Goal: Task Accomplishment & Management: Complete application form

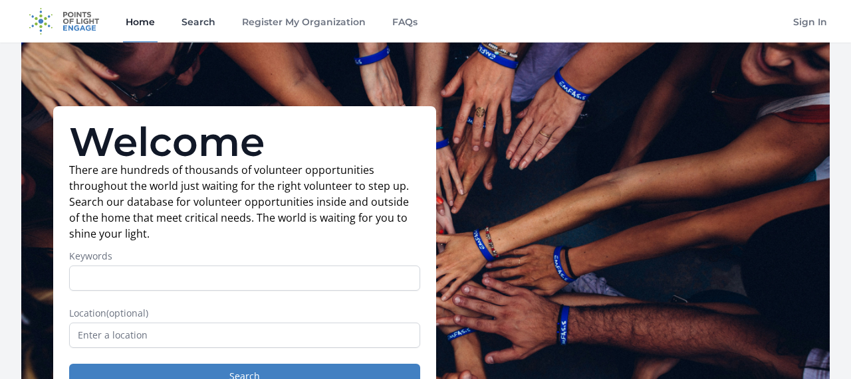
click at [190, 29] on link "Search" at bounding box center [198, 21] width 39 height 43
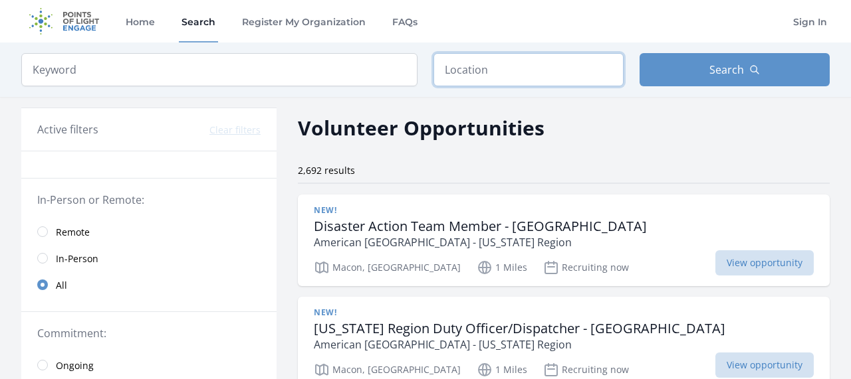
click at [518, 64] on input "text" at bounding box center [528, 69] width 190 height 33
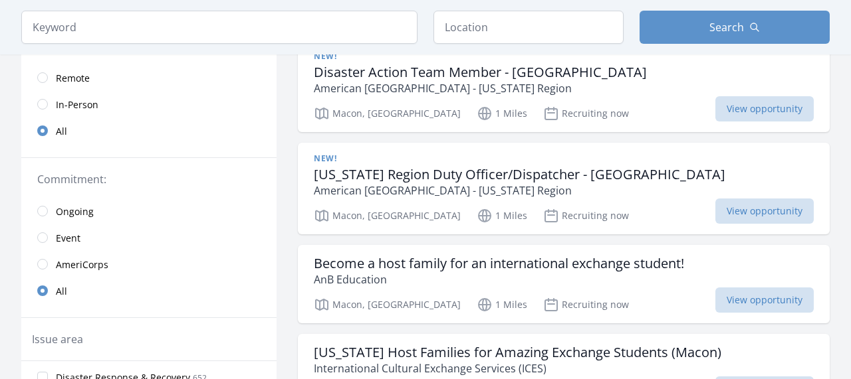
scroll to position [157, 0]
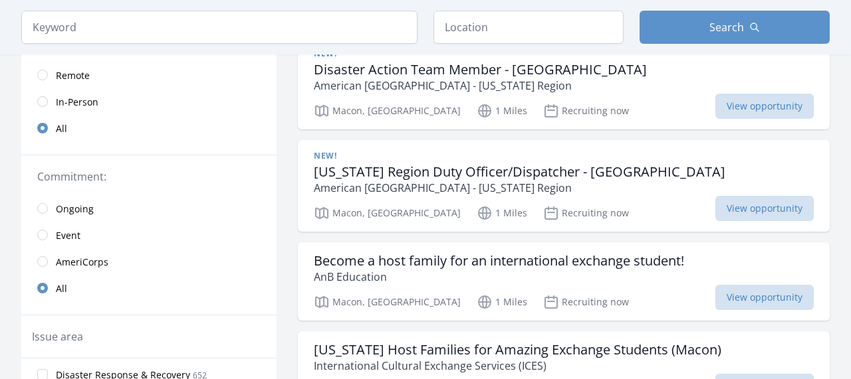
click at [48, 78] on link "Remote" at bounding box center [148, 75] width 255 height 27
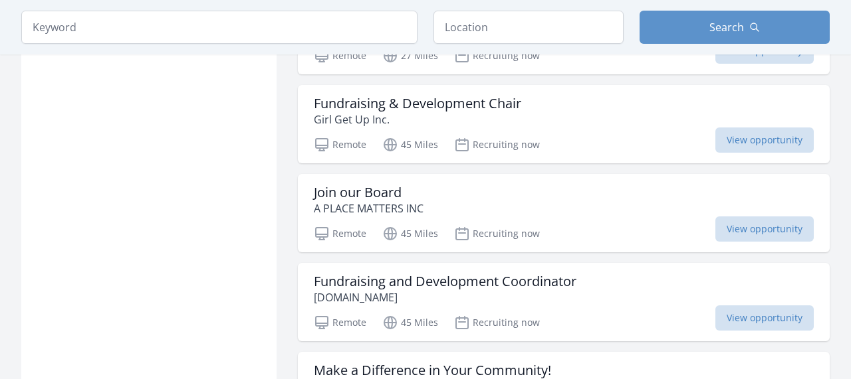
scroll to position [1551, 0]
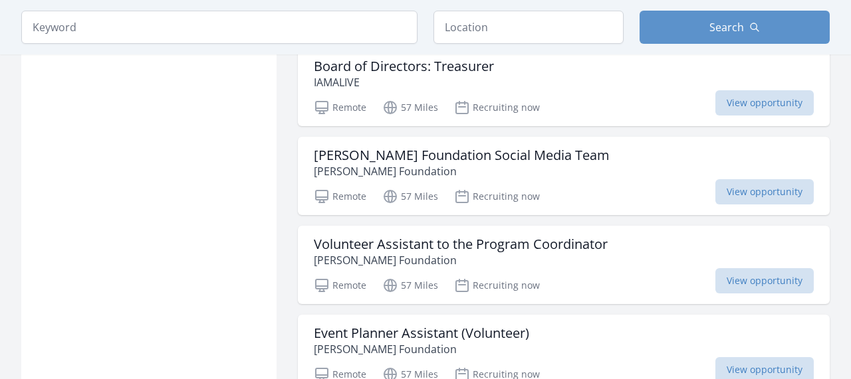
scroll to position [3512, 0]
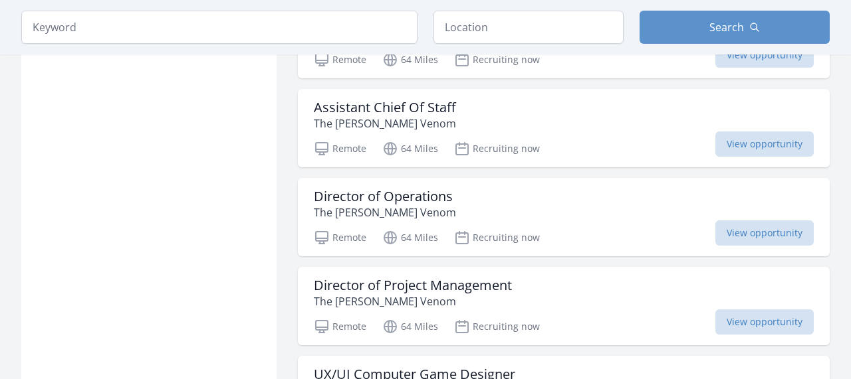
scroll to position [4716, 0]
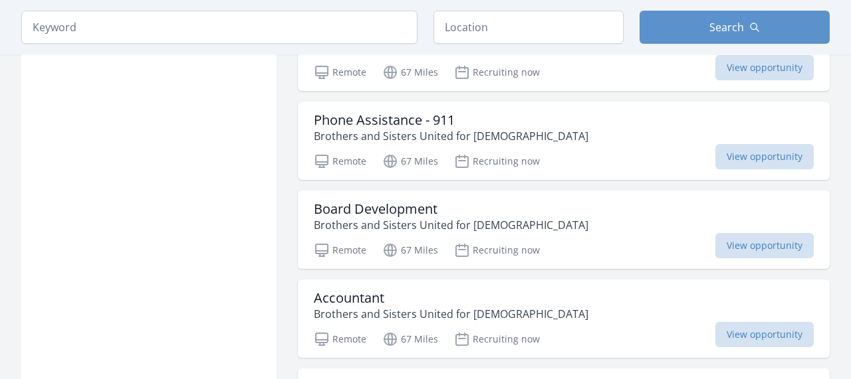
scroll to position [6795, 0]
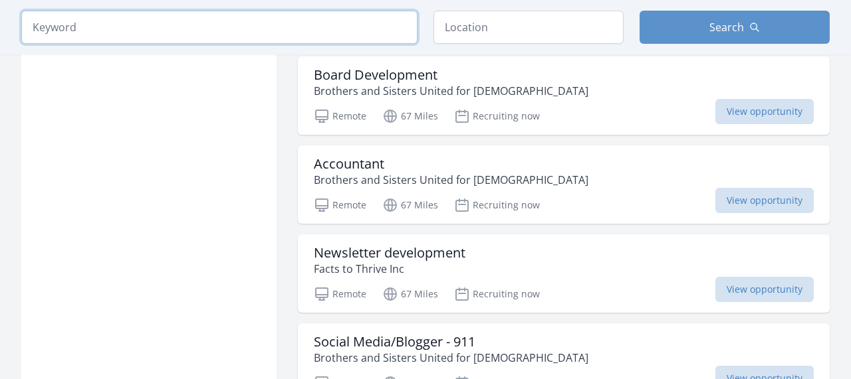
click at [179, 37] on input "search" at bounding box center [219, 27] width 396 height 33
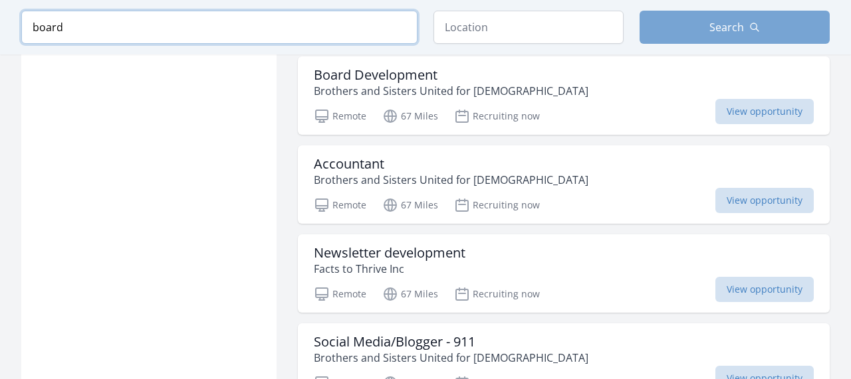
scroll to position [2155, 0]
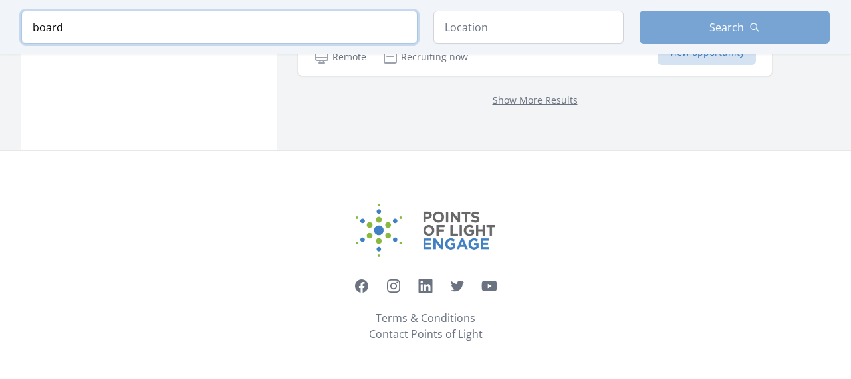
type input "board"
click at [688, 28] on button "Search" at bounding box center [734, 27] width 190 height 33
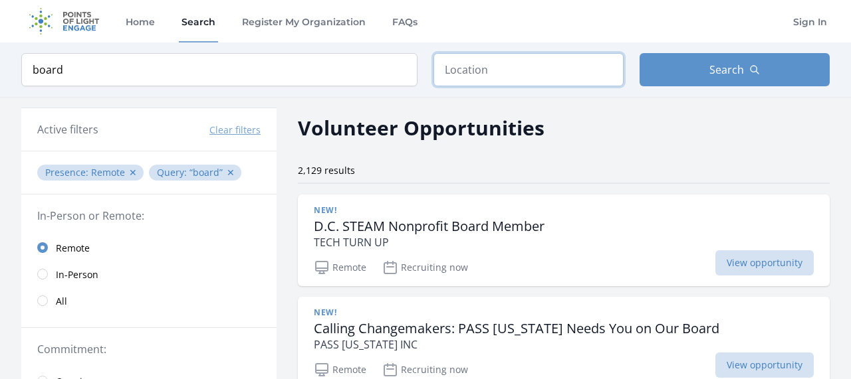
click at [480, 66] on input "text" at bounding box center [528, 69] width 190 height 33
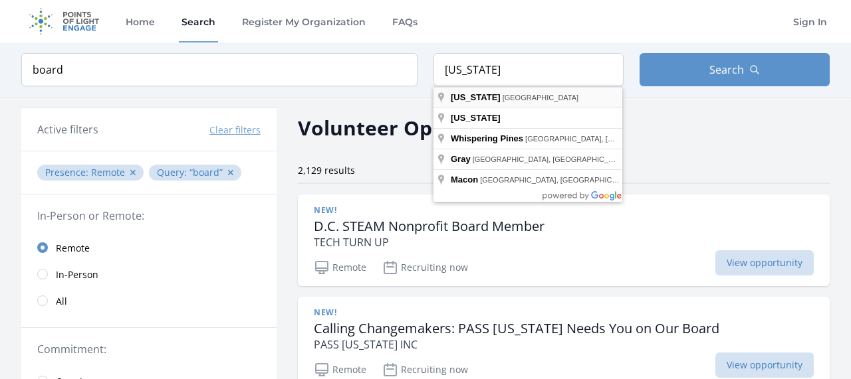
type input "Georgia, USA"
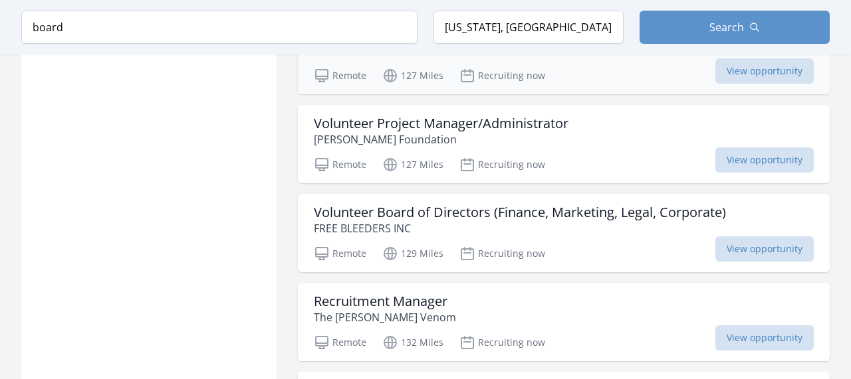
scroll to position [1203, 0]
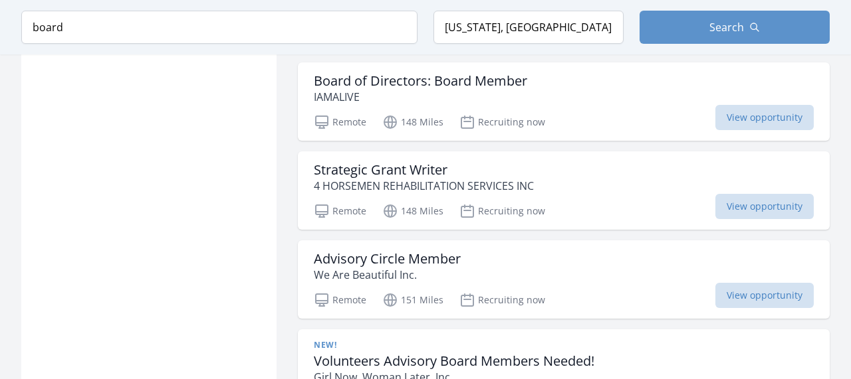
scroll to position [3381, 0]
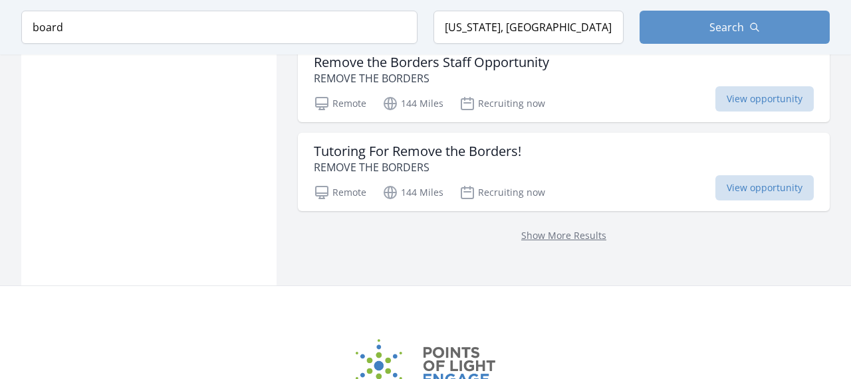
scroll to position [5224, 0]
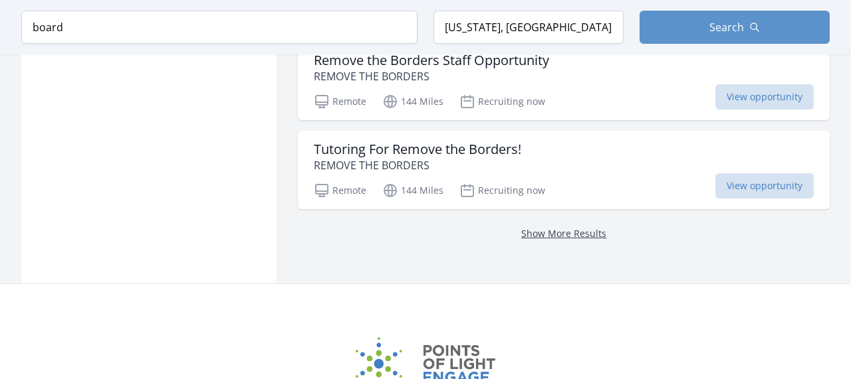
click at [550, 235] on link "Show More Results" at bounding box center [563, 233] width 85 height 13
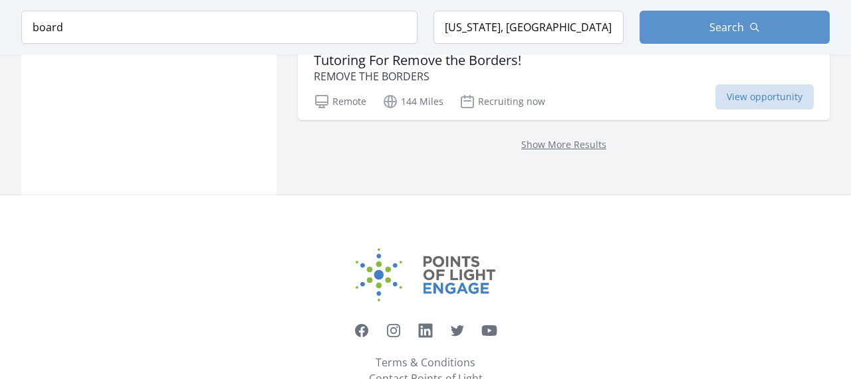
scroll to position [5315, 0]
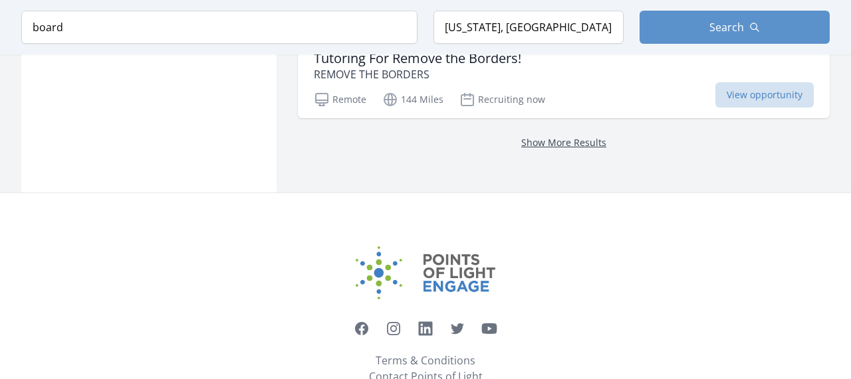
click at [565, 140] on link "Show More Results" at bounding box center [563, 142] width 85 height 13
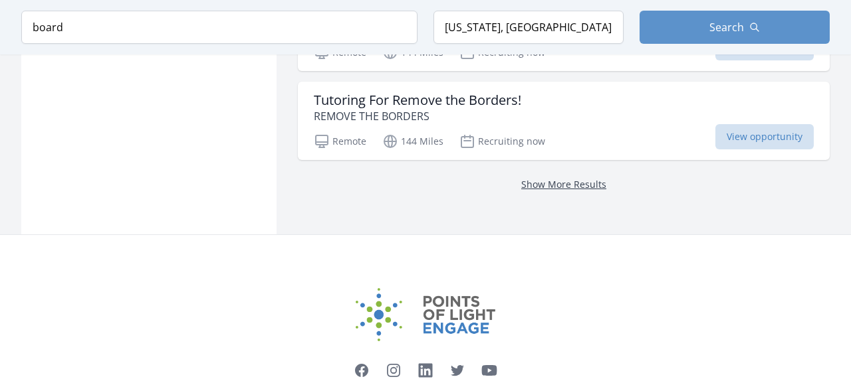
scroll to position [5264, 0]
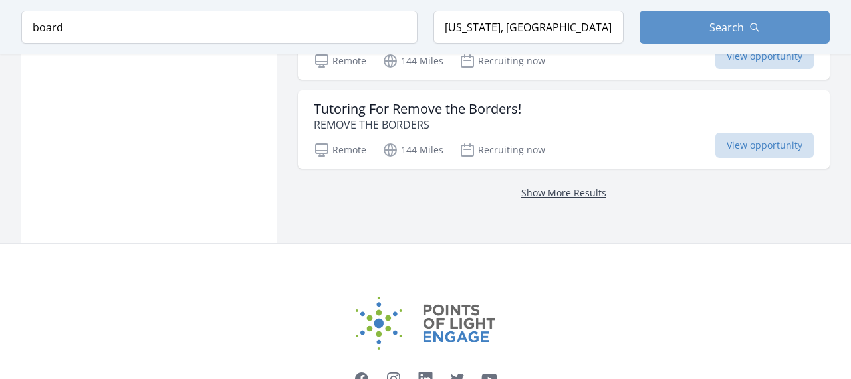
click at [570, 193] on link "Show More Results" at bounding box center [563, 193] width 85 height 13
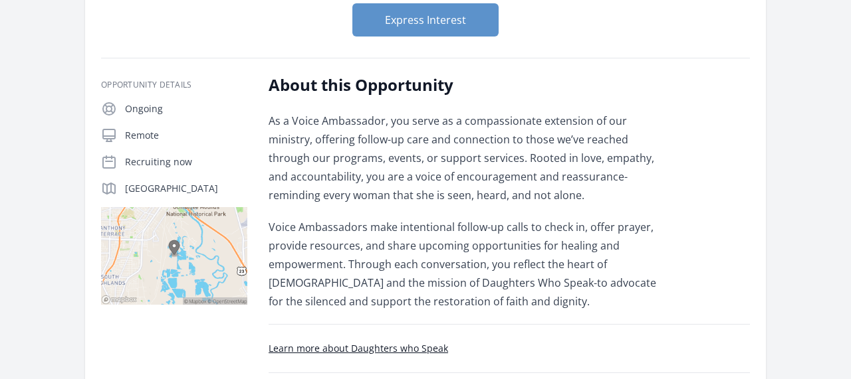
scroll to position [156, 0]
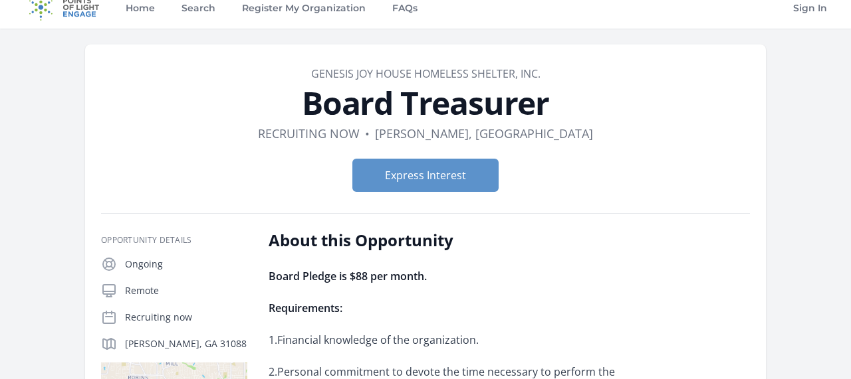
scroll to position [21, 0]
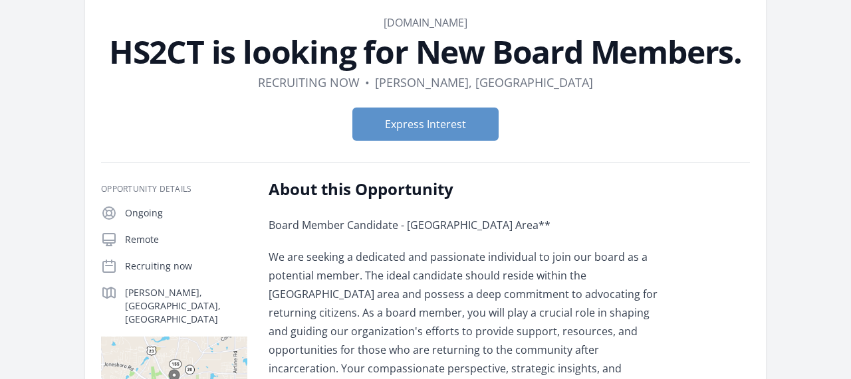
scroll to position [69, 0]
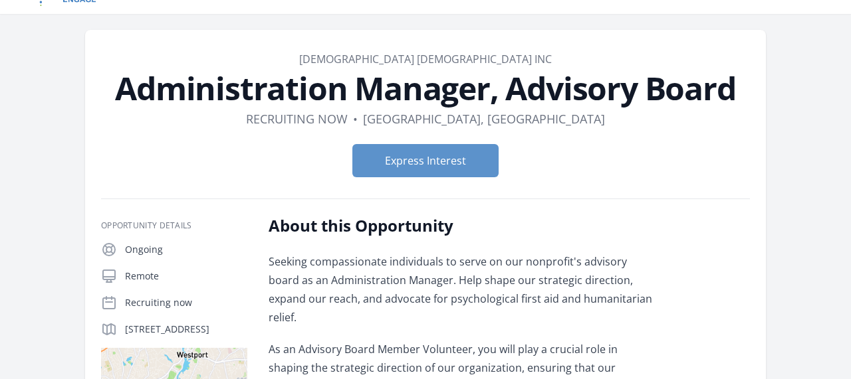
scroll to position [39, 0]
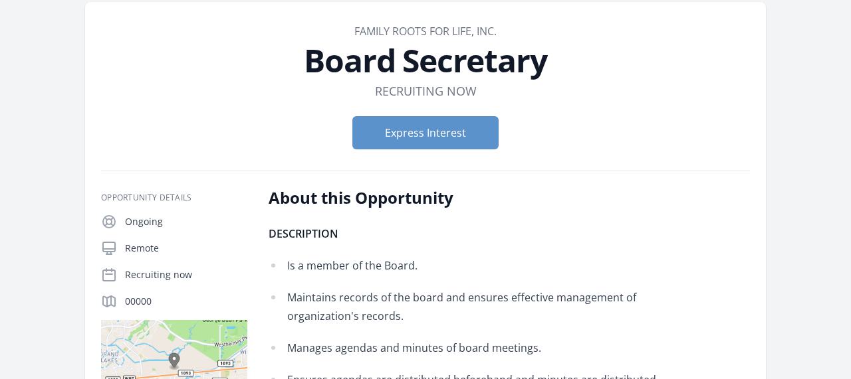
scroll to position [72, 0]
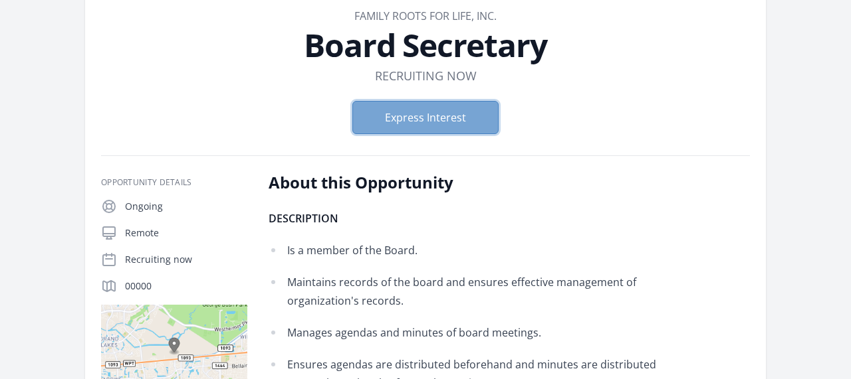
click at [451, 113] on button "Express Interest" at bounding box center [425, 117] width 146 height 33
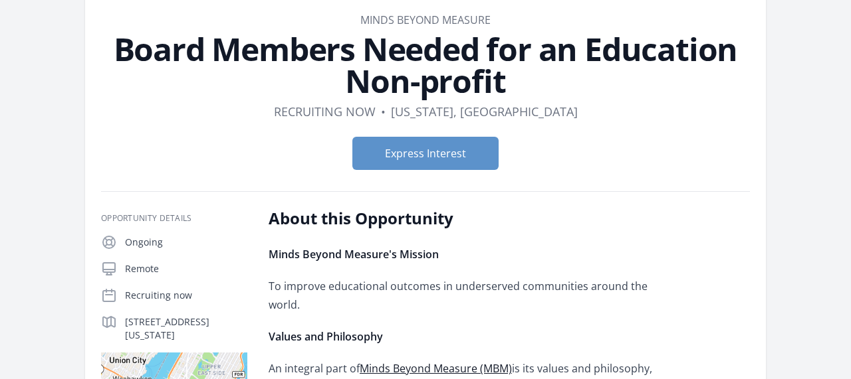
scroll to position [88, 0]
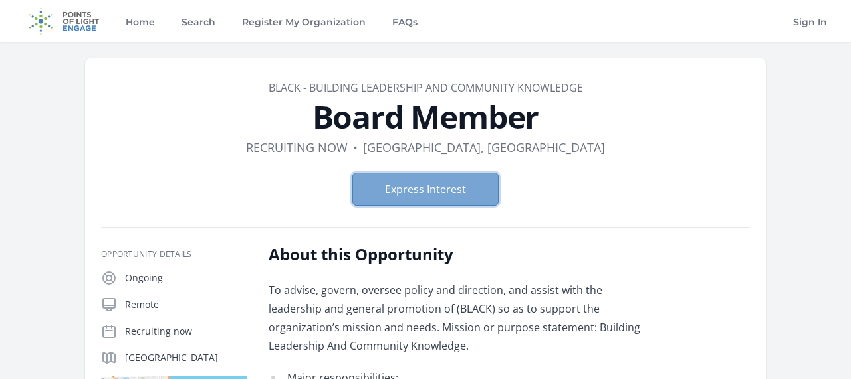
click at [433, 194] on button "Express Interest" at bounding box center [425, 189] width 146 height 33
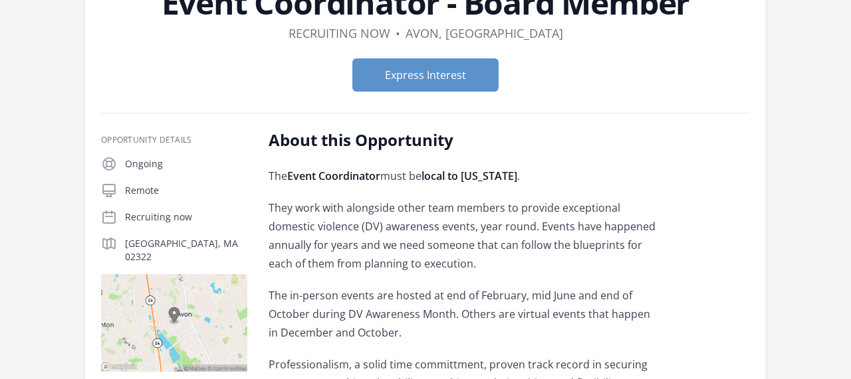
scroll to position [109, 0]
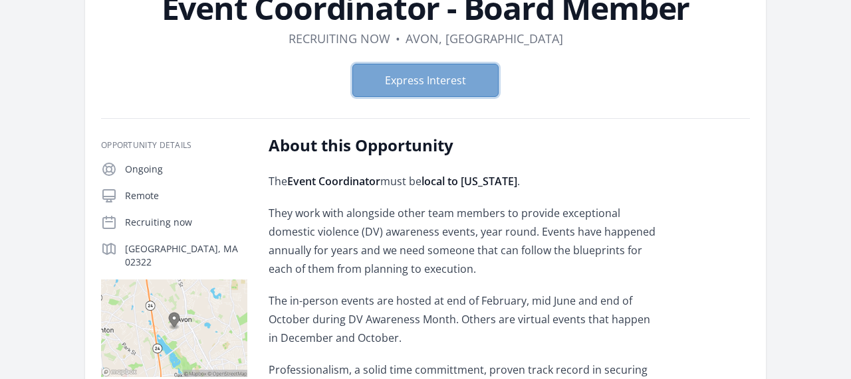
click at [452, 84] on button "Express Interest" at bounding box center [425, 80] width 146 height 33
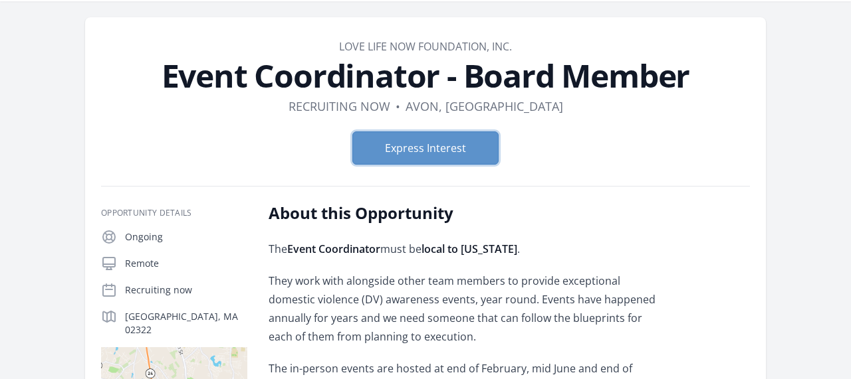
scroll to position [35, 0]
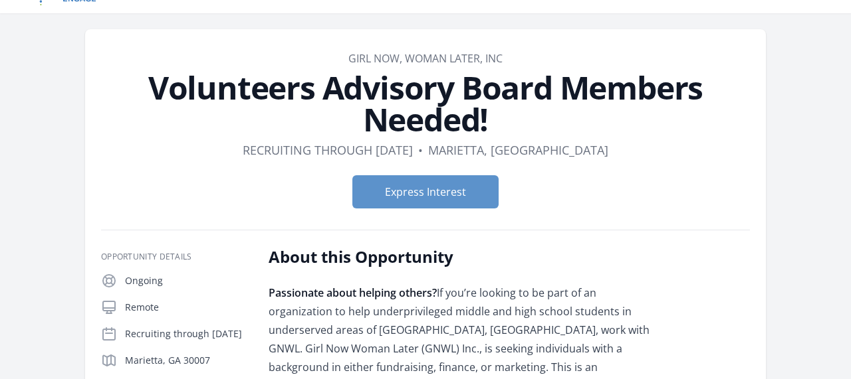
scroll to position [30, 0]
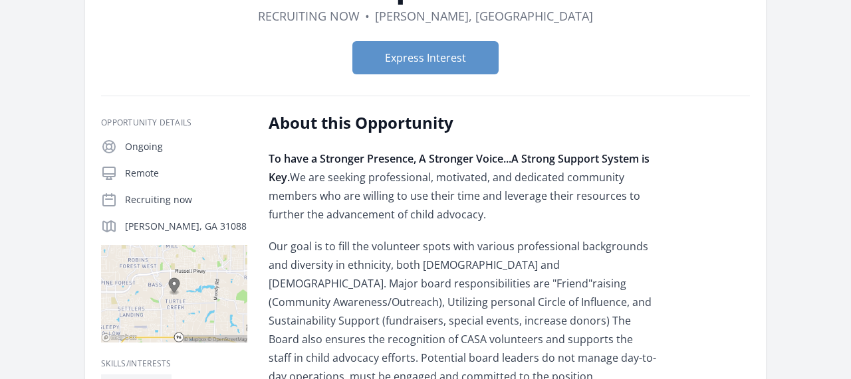
scroll to position [116, 0]
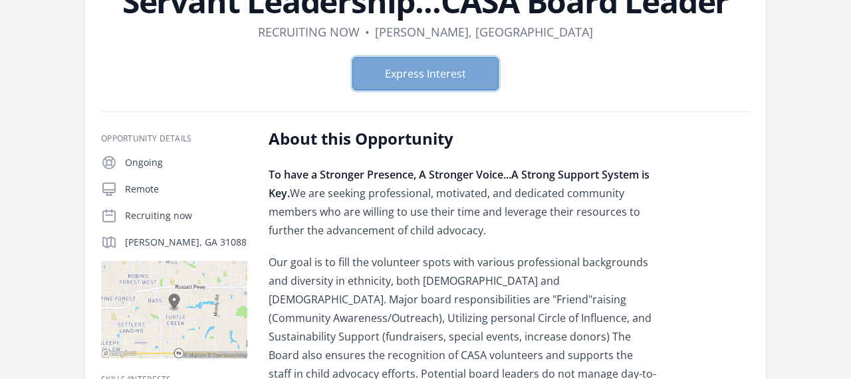
click at [413, 62] on button "Express Interest" at bounding box center [425, 73] width 146 height 33
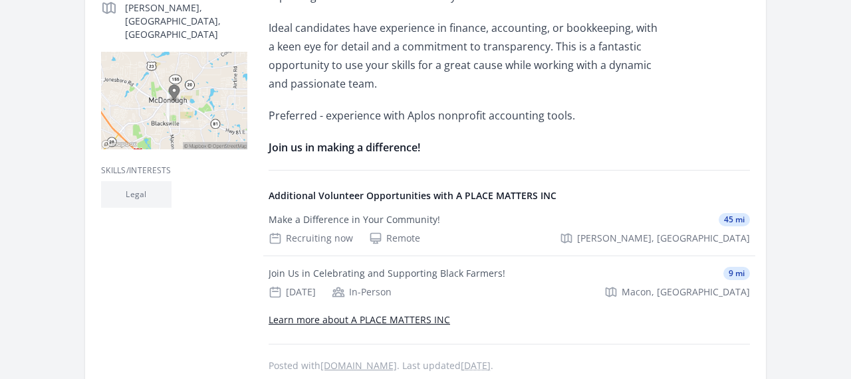
scroll to position [352, 0]
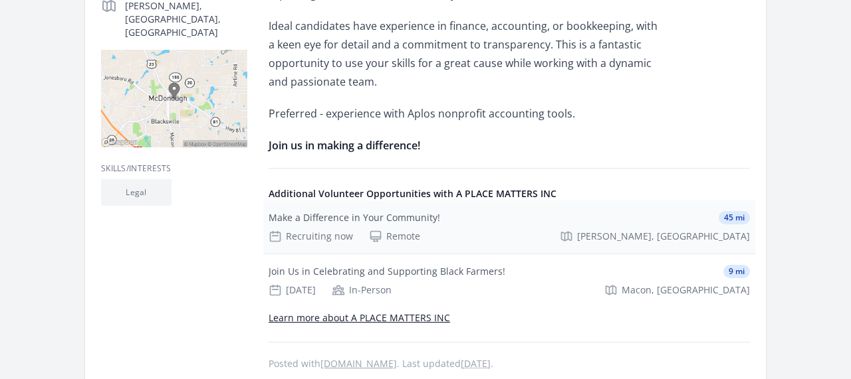
click at [413, 217] on div "Make a Difference in Your Community!" at bounding box center [353, 217] width 171 height 13
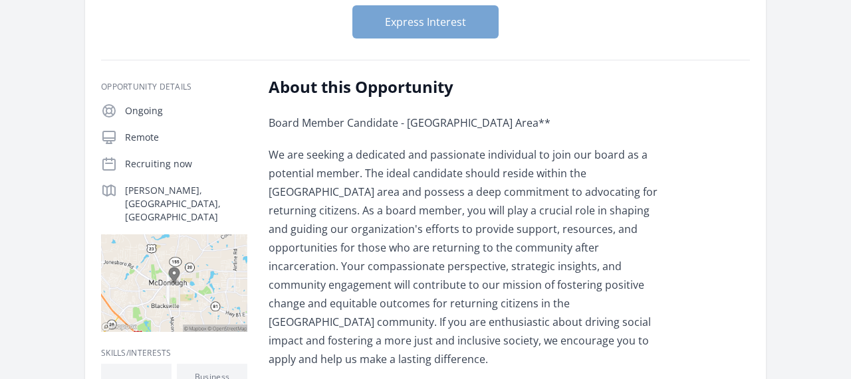
scroll to position [153, 0]
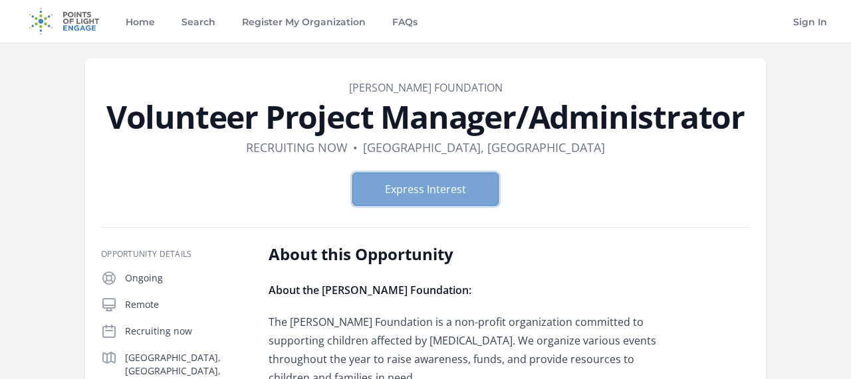
click at [410, 190] on button "Express Interest" at bounding box center [425, 189] width 146 height 33
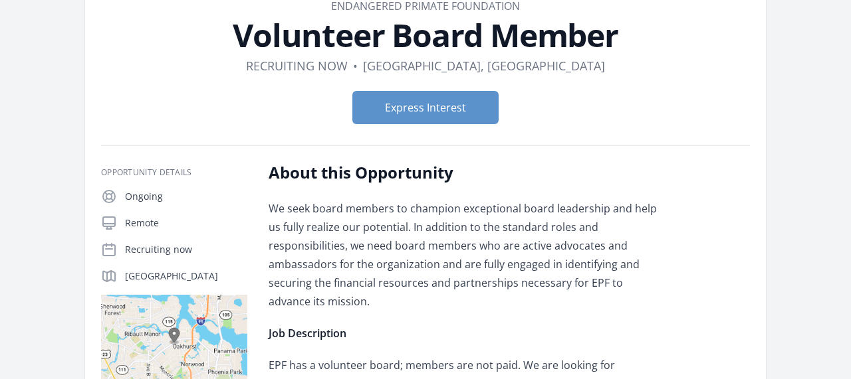
scroll to position [8, 0]
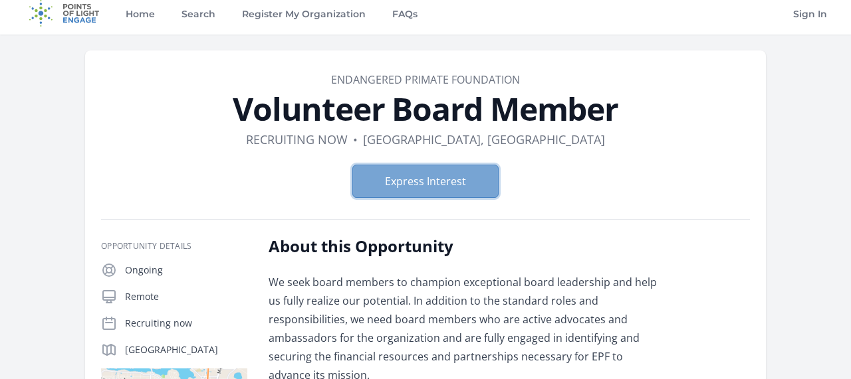
click at [397, 191] on button "Express Interest" at bounding box center [425, 181] width 146 height 33
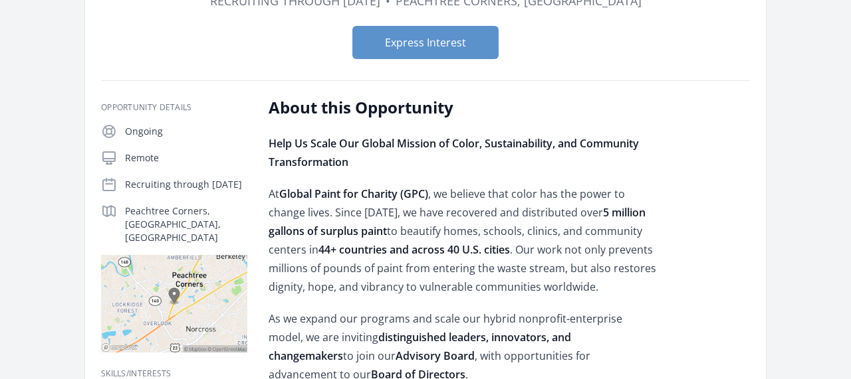
scroll to position [151, 0]
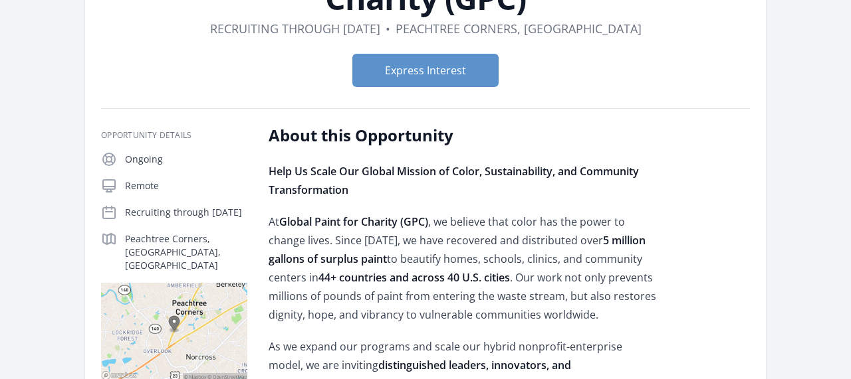
click at [385, 88] on div "Express Interest" at bounding box center [425, 70] width 649 height 54
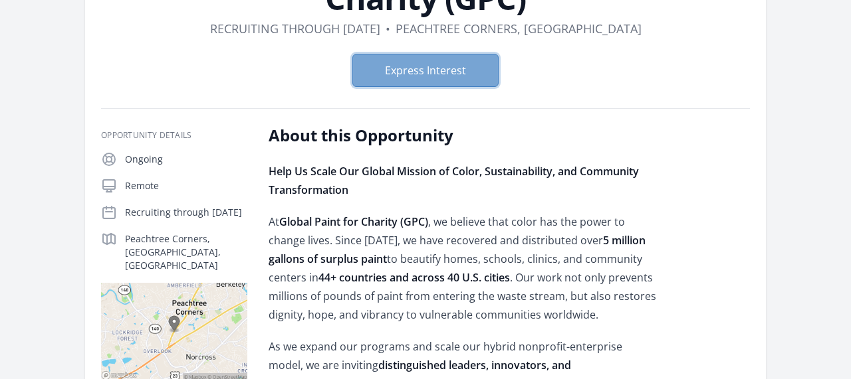
click at [382, 66] on button "Express Interest" at bounding box center [425, 70] width 146 height 33
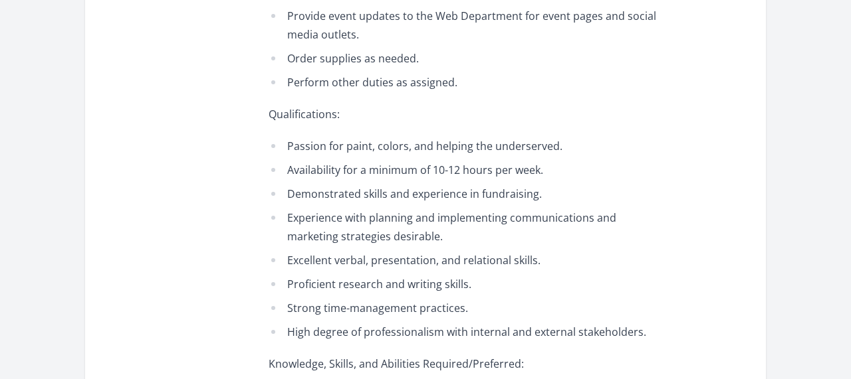
scroll to position [820, 0]
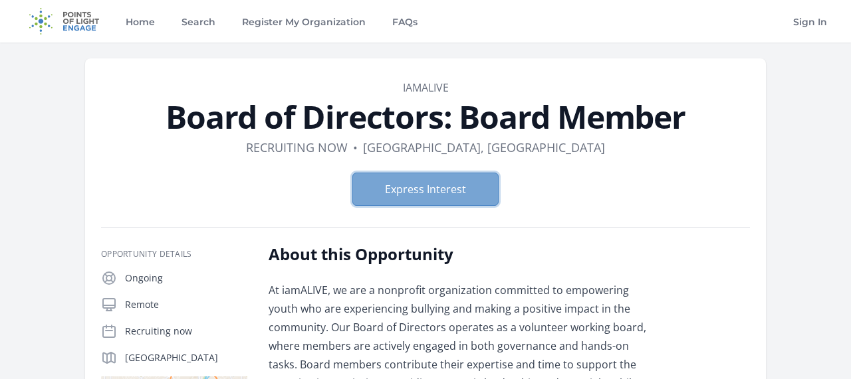
click at [393, 191] on button "Express Interest" at bounding box center [425, 189] width 146 height 33
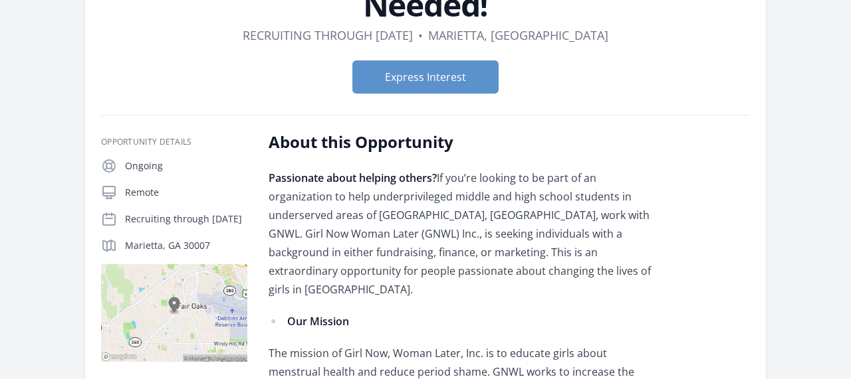
scroll to position [148, 0]
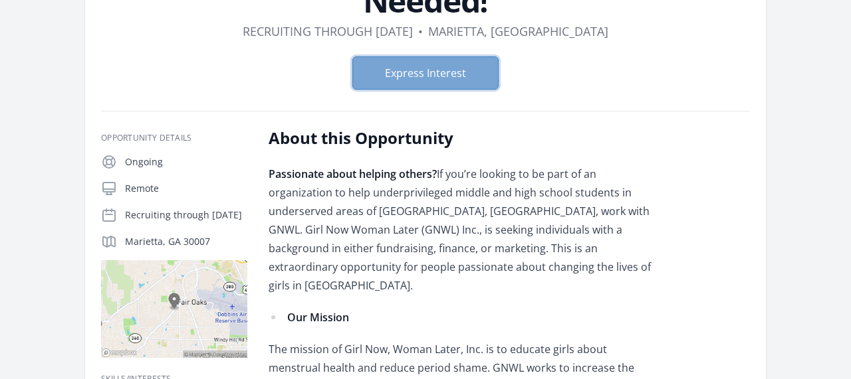
click at [431, 65] on button "Express Interest" at bounding box center [425, 72] width 146 height 33
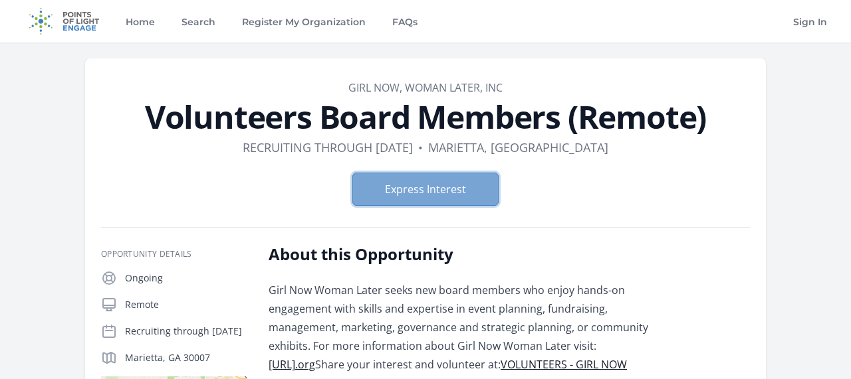
click at [389, 192] on button "Express Interest" at bounding box center [425, 189] width 146 height 33
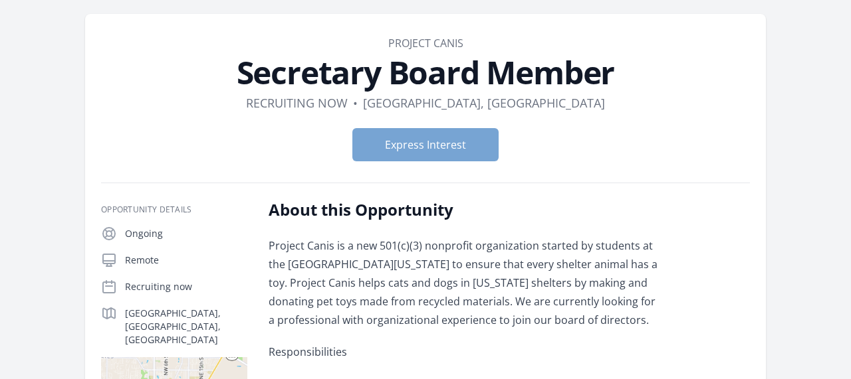
scroll to position [15, 0]
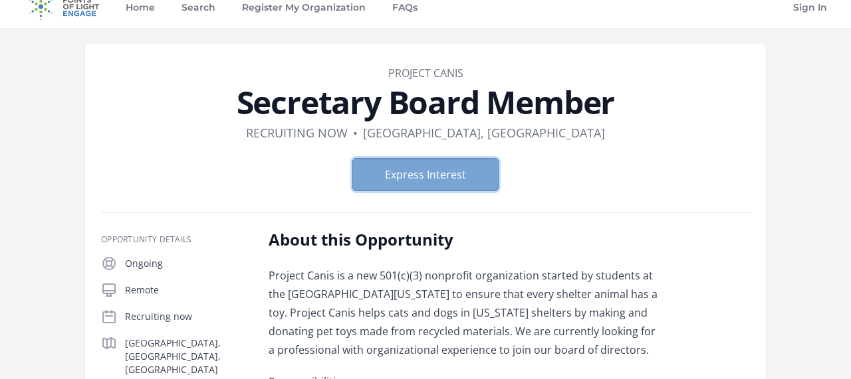
click at [399, 172] on button "Express Interest" at bounding box center [425, 174] width 146 height 33
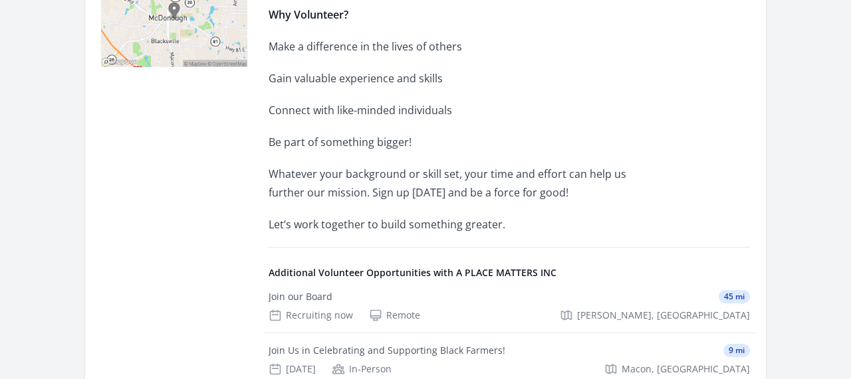
scroll to position [437, 0]
